Goal: Information Seeking & Learning: Learn about a topic

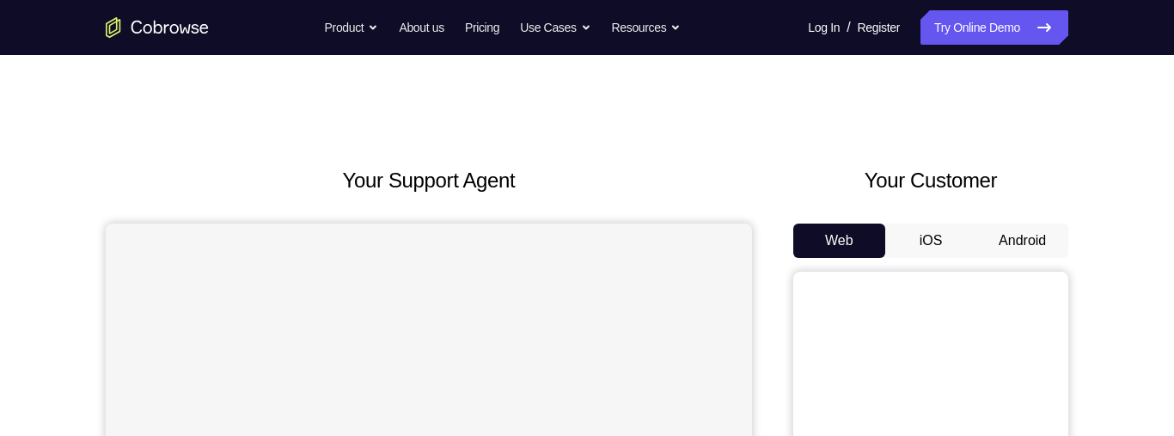
click at [1019, 231] on button "Android" at bounding box center [1023, 241] width 92 height 34
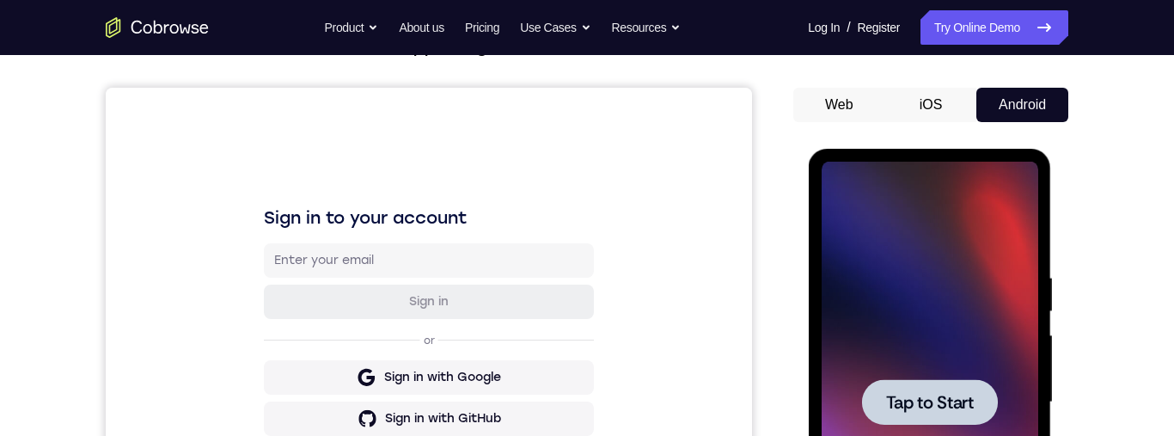
scroll to position [150, 0]
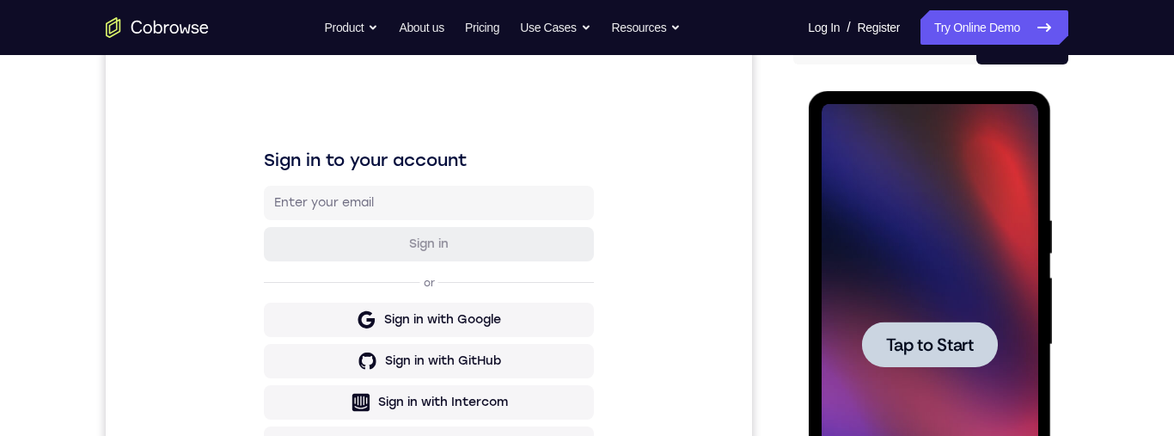
click at [953, 350] on span "Tap to Start" at bounding box center [930, 344] width 88 height 17
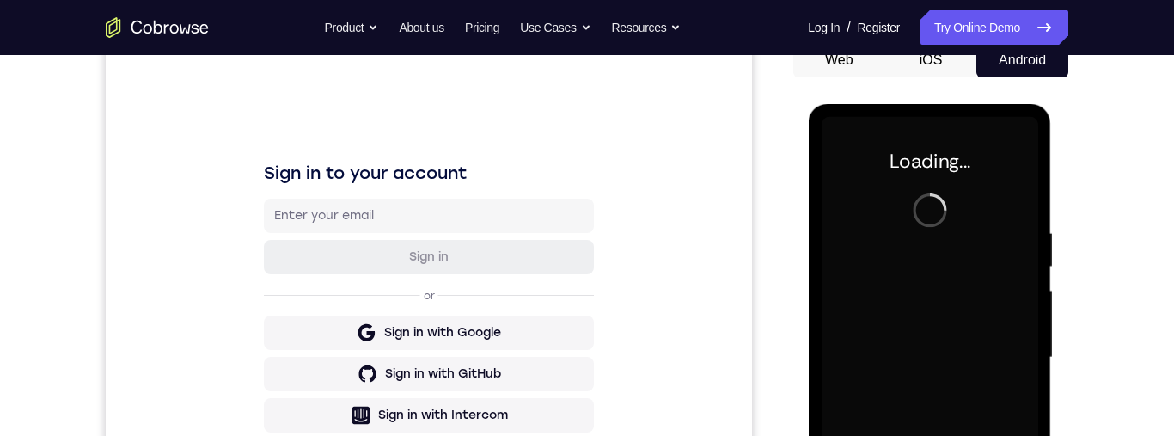
scroll to position [467, 0]
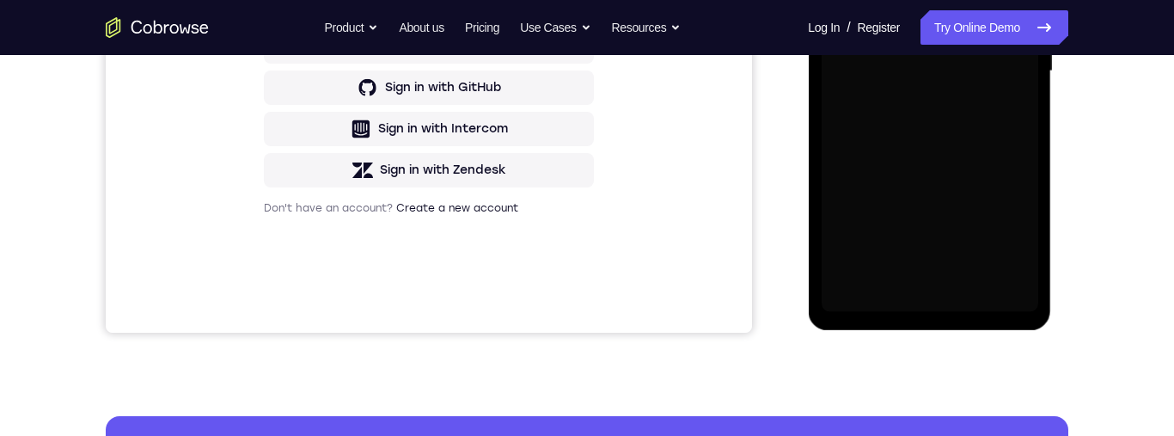
click at [715, 376] on div "Your Support Agent Your Customer Web iOS Android Next Steps We’d be happy to gi…" at bounding box center [587, 155] width 1101 height 1134
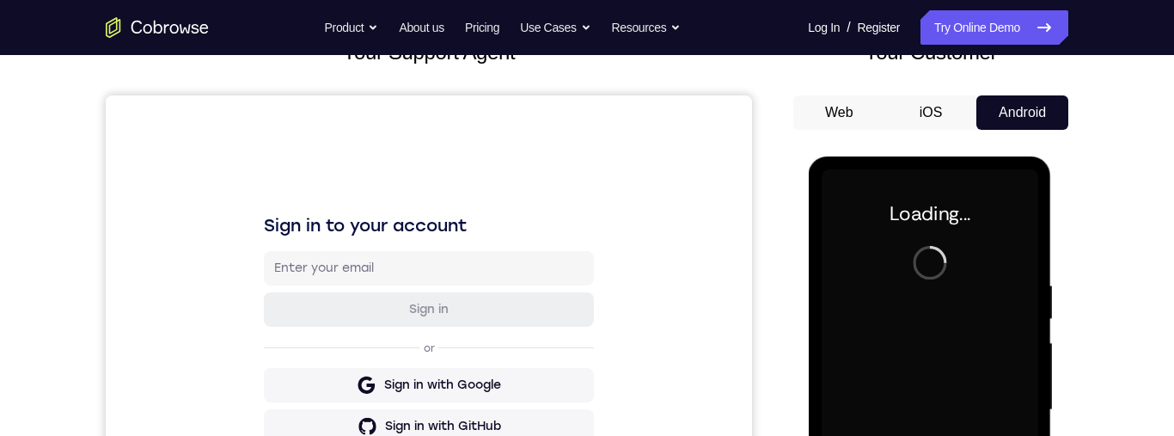
scroll to position [408, 0]
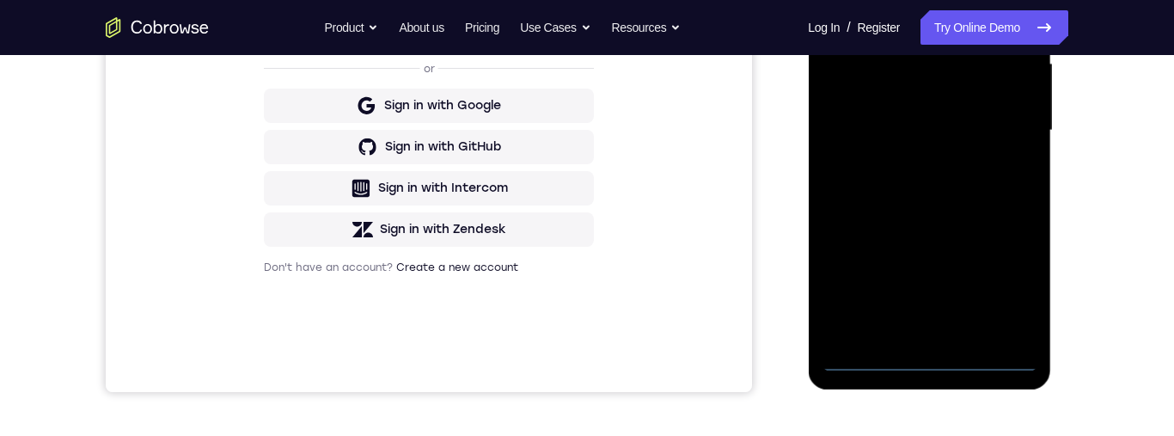
click at [1150, 377] on div "Your Support Agent Your Customer Web iOS Android Next Steps We’d be happy to gi…" at bounding box center [587, 214] width 1174 height 1134
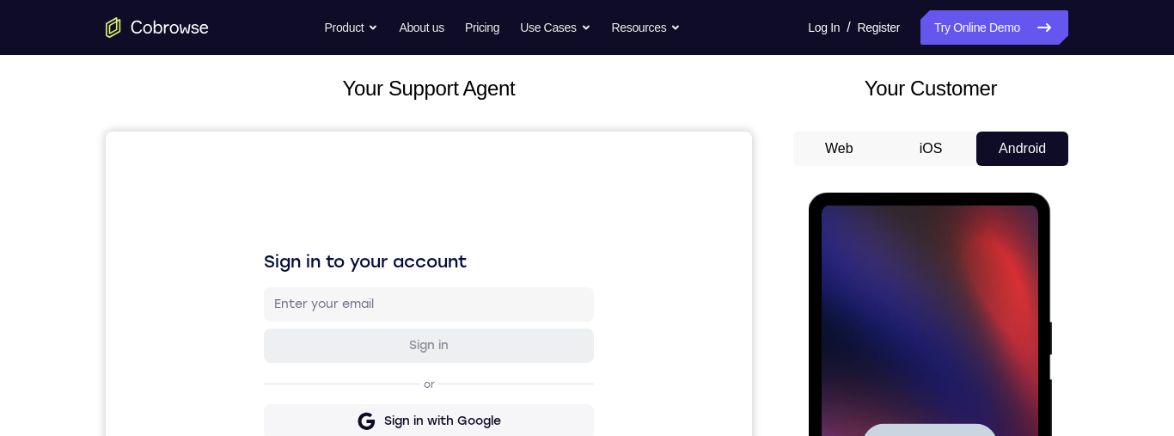
scroll to position [330, 0]
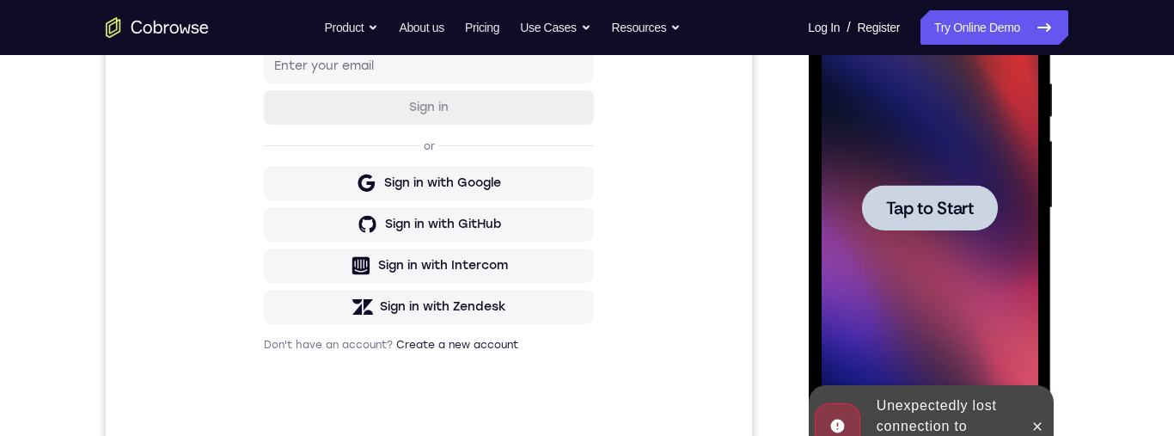
click at [947, 217] on span "Tap to Start" at bounding box center [930, 207] width 88 height 17
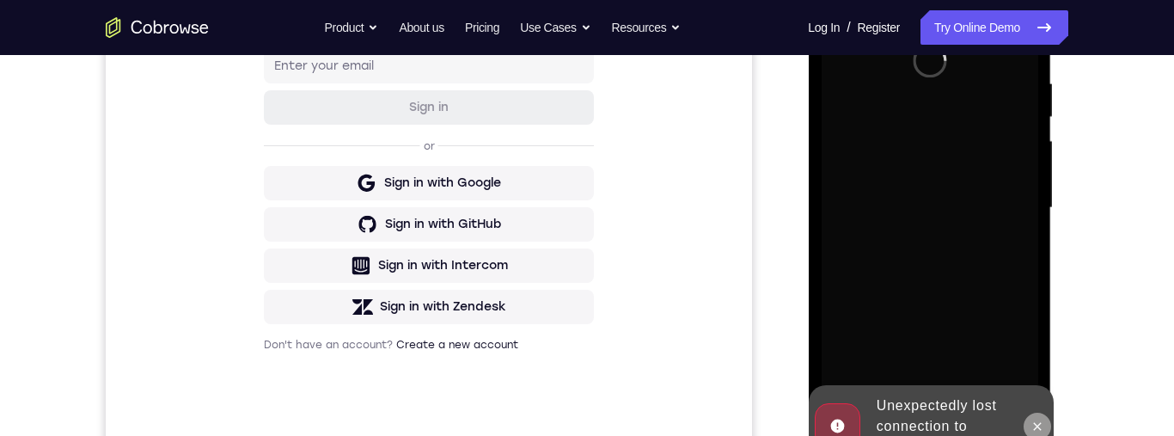
click at [1045, 435] on button at bounding box center [1037, 427] width 28 height 28
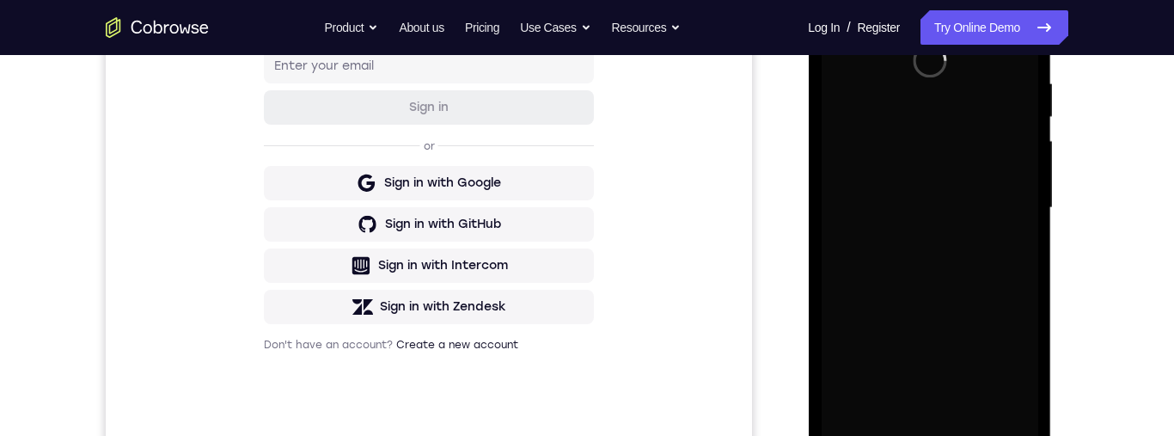
scroll to position [358, 0]
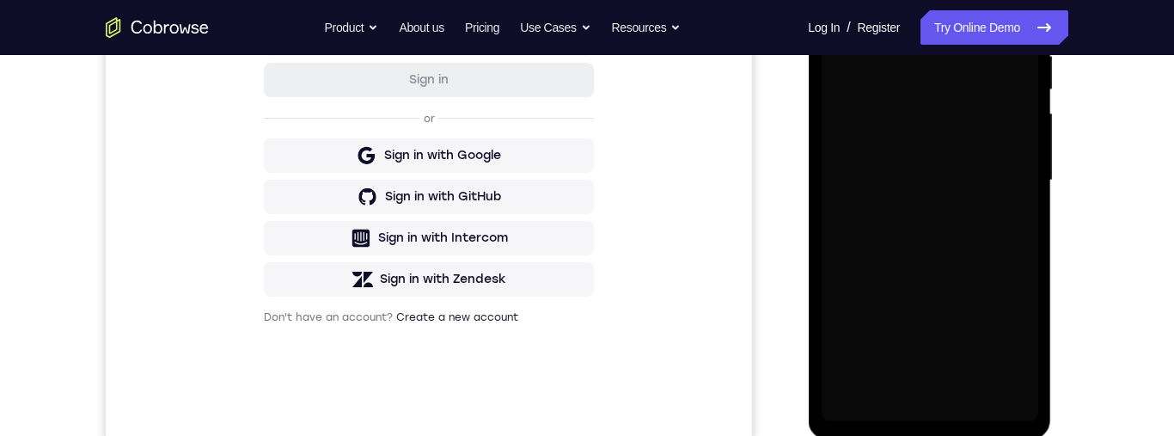
click at [1119, 220] on div "Your Support Agent Your Customer Web iOS Android Next Steps We’d be happy to gi…" at bounding box center [587, 264] width 1101 height 1134
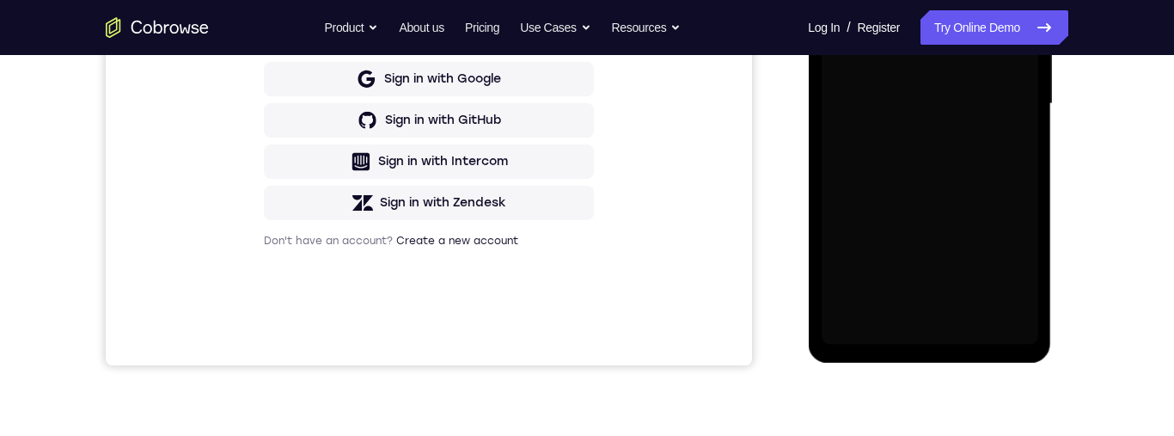
scroll to position [390, 0]
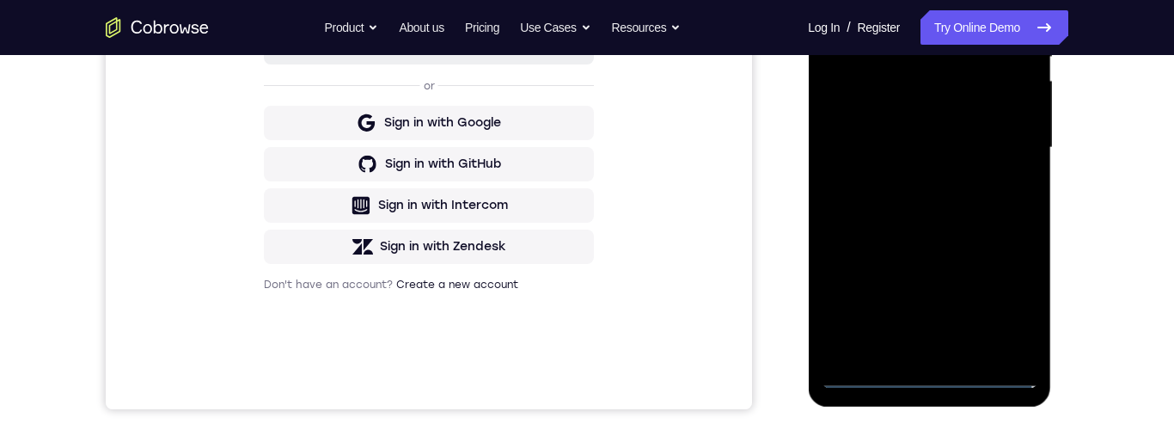
click at [932, 386] on div at bounding box center [929, 147] width 217 height 481
click at [935, 372] on div at bounding box center [929, 147] width 217 height 481
click at [929, 377] on div at bounding box center [929, 147] width 217 height 481
click at [937, 381] on div at bounding box center [929, 147] width 217 height 481
click at [938, 374] on div at bounding box center [929, 147] width 217 height 481
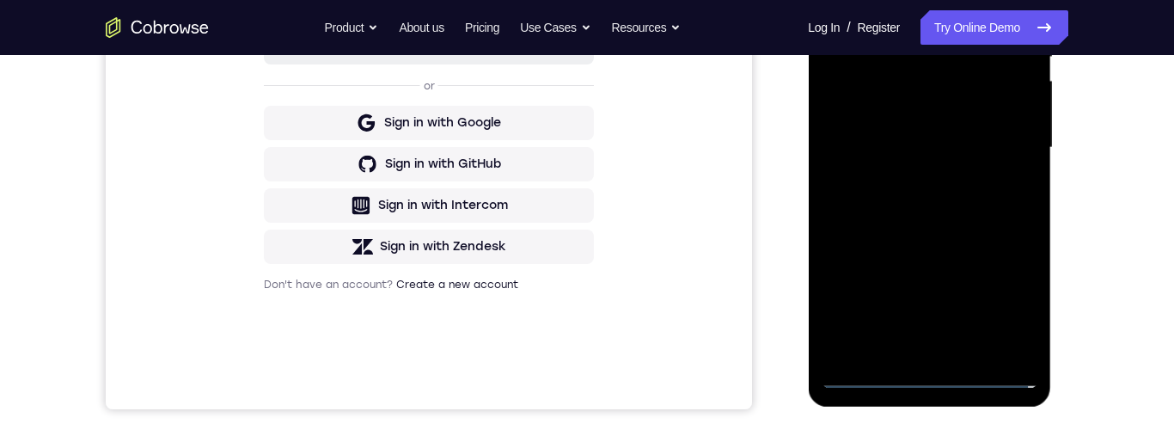
click at [952, 374] on div at bounding box center [929, 147] width 217 height 481
click at [928, 382] on div at bounding box center [929, 147] width 217 height 481
click at [929, 383] on div at bounding box center [929, 147] width 217 height 481
click at [935, 377] on div at bounding box center [929, 147] width 217 height 481
click at [936, 382] on div at bounding box center [929, 147] width 217 height 481
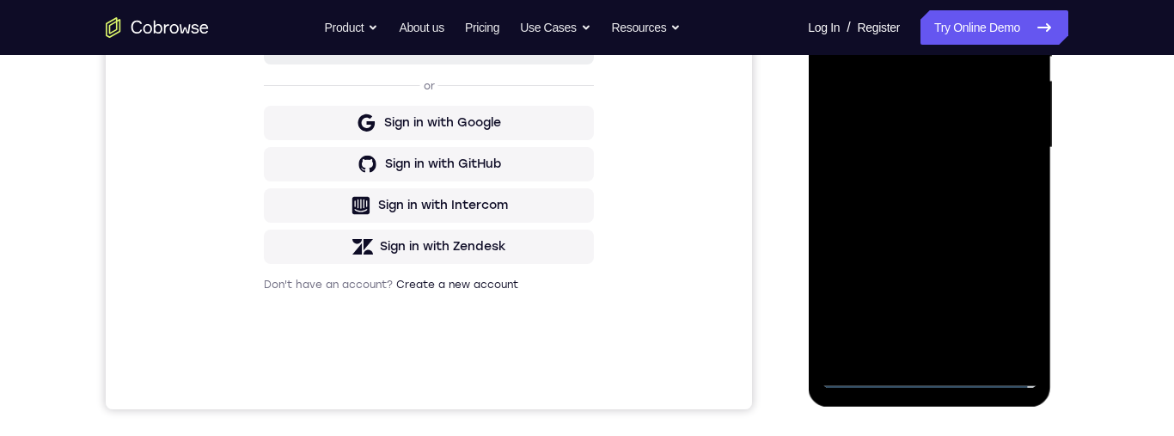
click at [935, 385] on div at bounding box center [929, 147] width 217 height 481
click at [935, 386] on div at bounding box center [929, 147] width 217 height 481
click at [941, 383] on div at bounding box center [929, 147] width 217 height 481
click at [952, 384] on div at bounding box center [929, 147] width 217 height 481
click at [936, 383] on div at bounding box center [929, 147] width 217 height 481
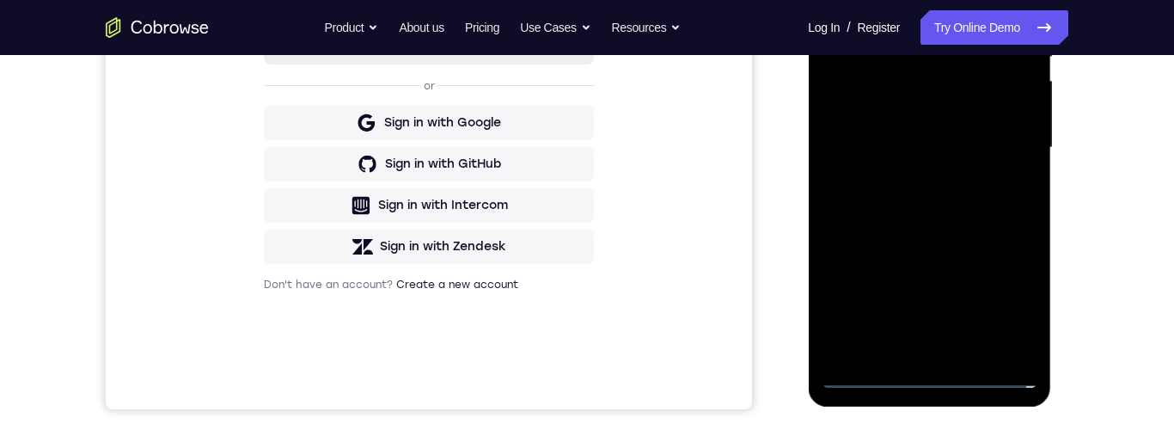
click at [934, 386] on div at bounding box center [929, 147] width 217 height 481
click at [933, 383] on div at bounding box center [929, 147] width 217 height 481
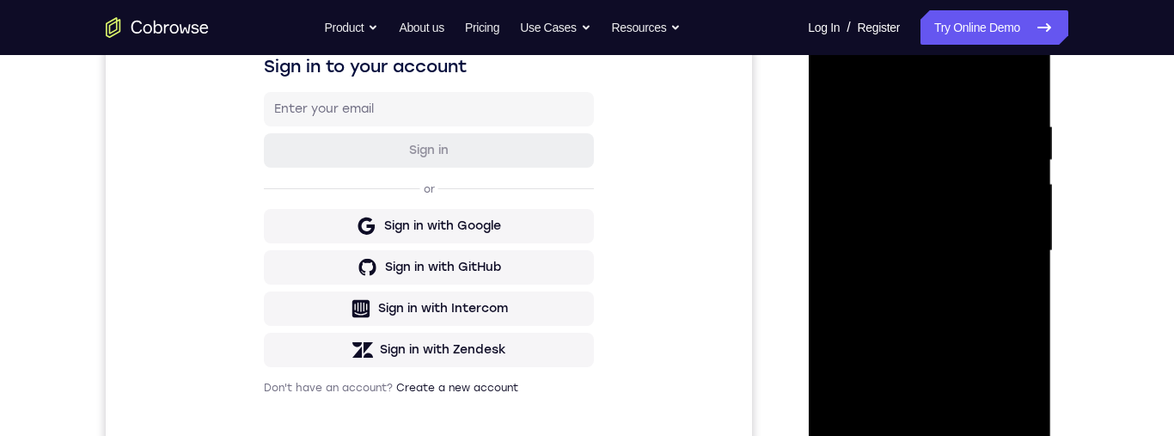
click at [1094, 301] on div "Your Support Agent Your Customer Web iOS Android Next Steps We’d be happy to gi…" at bounding box center [587, 335] width 1101 height 1134
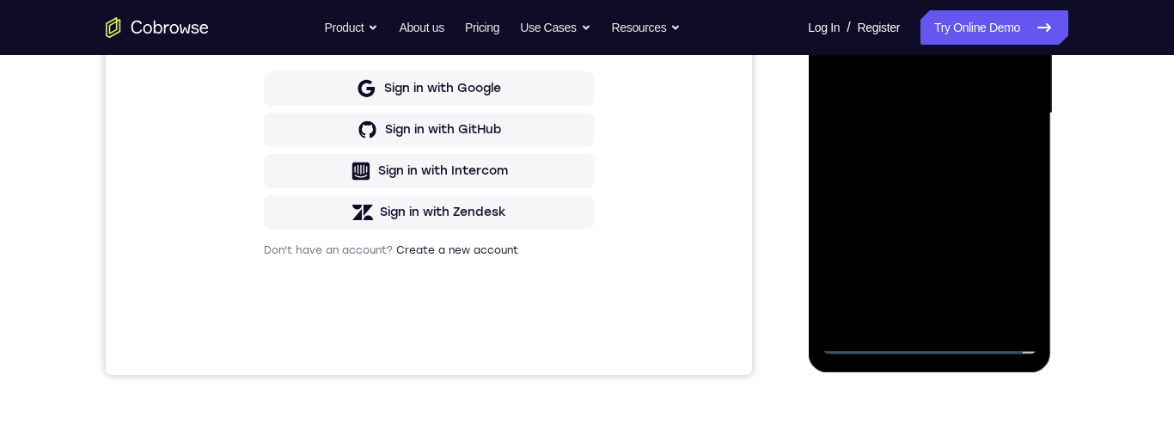
click at [929, 349] on div at bounding box center [929, 113] width 217 height 481
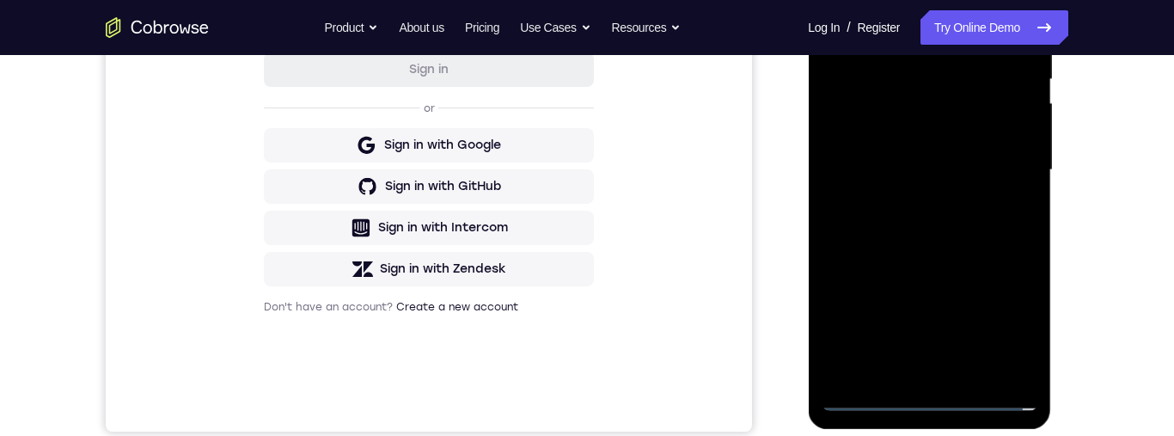
click at [285, 22] on div "Go back Powerful, Flexible and Trustworthy. Avoid all extra friction for both A…" at bounding box center [587, 27] width 1101 height 34
